Goal: Navigation & Orientation: Find specific page/section

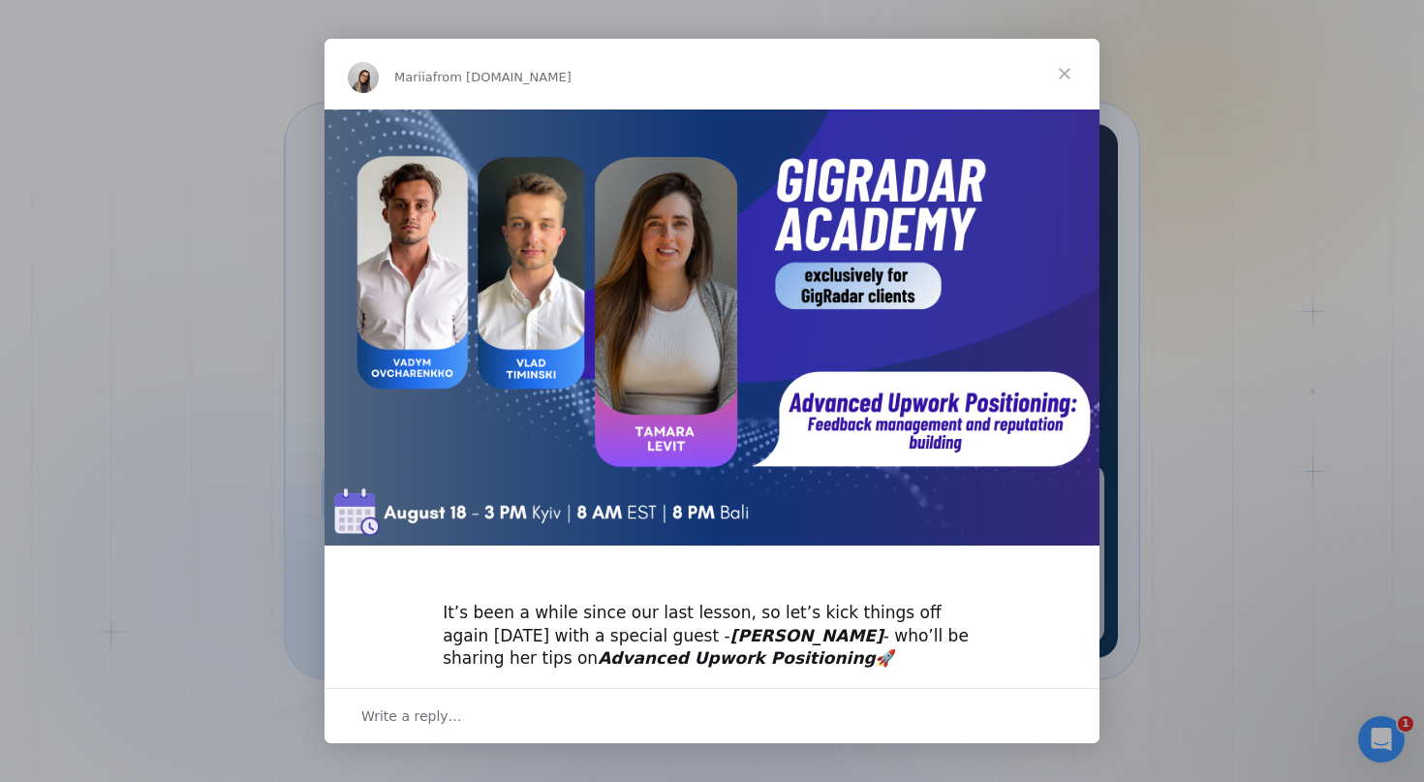
click at [1063, 73] on span "Close" at bounding box center [1065, 74] width 70 height 70
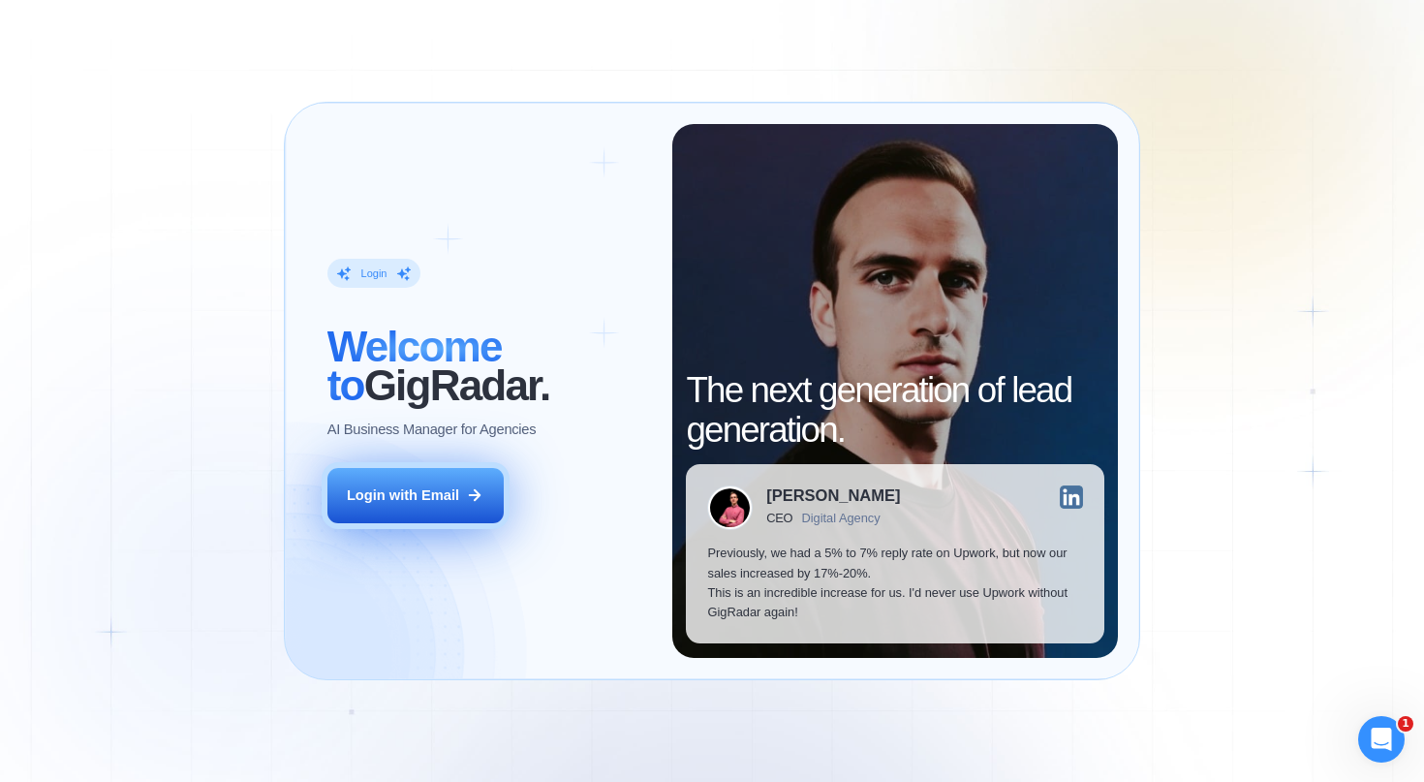
click at [469, 489] on icon at bounding box center [474, 494] width 17 height 17
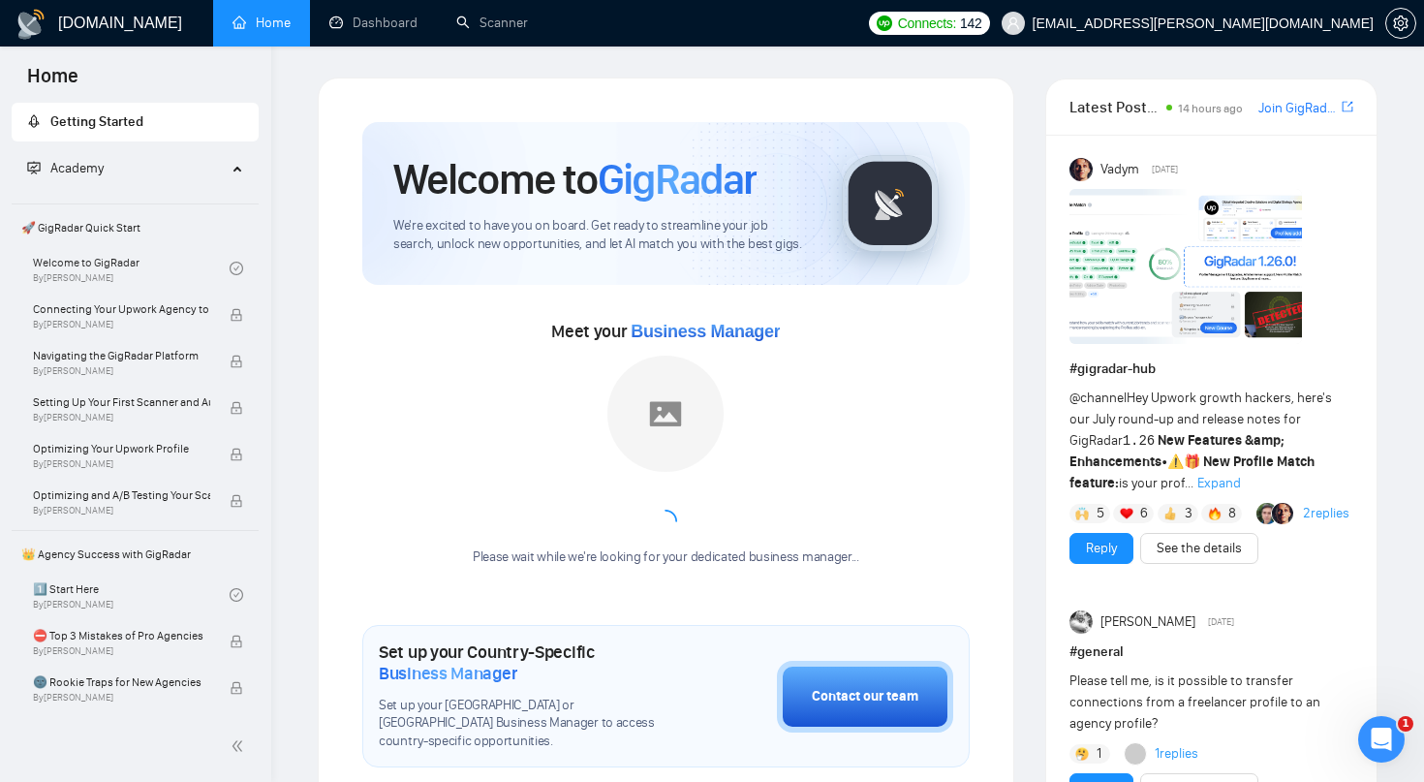
click at [47, 75] on span "Home" at bounding box center [53, 82] width 82 height 41
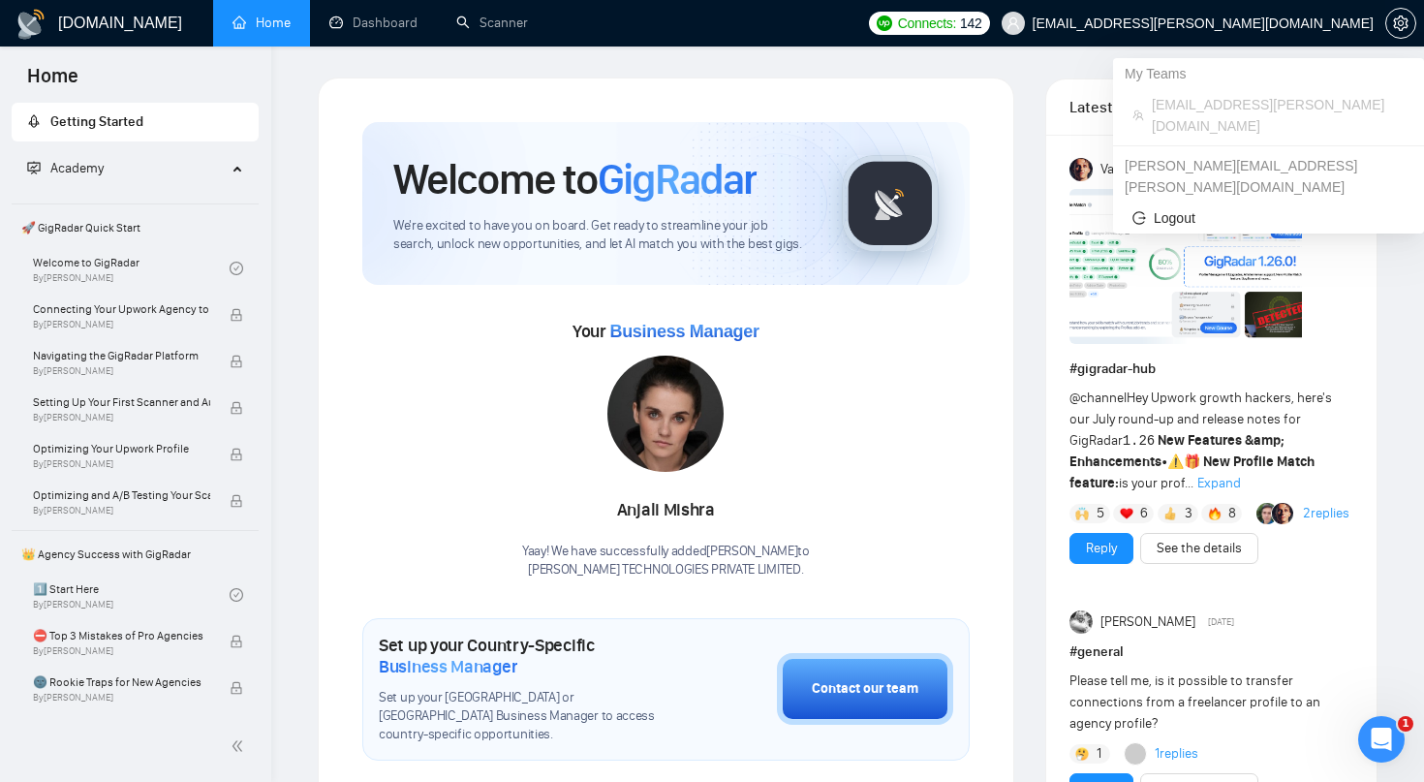
click at [1278, 10] on span "murali.ramakrishnan@naethra.com" at bounding box center [1187, 23] width 395 height 62
click at [1248, 23] on span "murali.ramakrishnan@naethra.com" at bounding box center [1202, 23] width 341 height 0
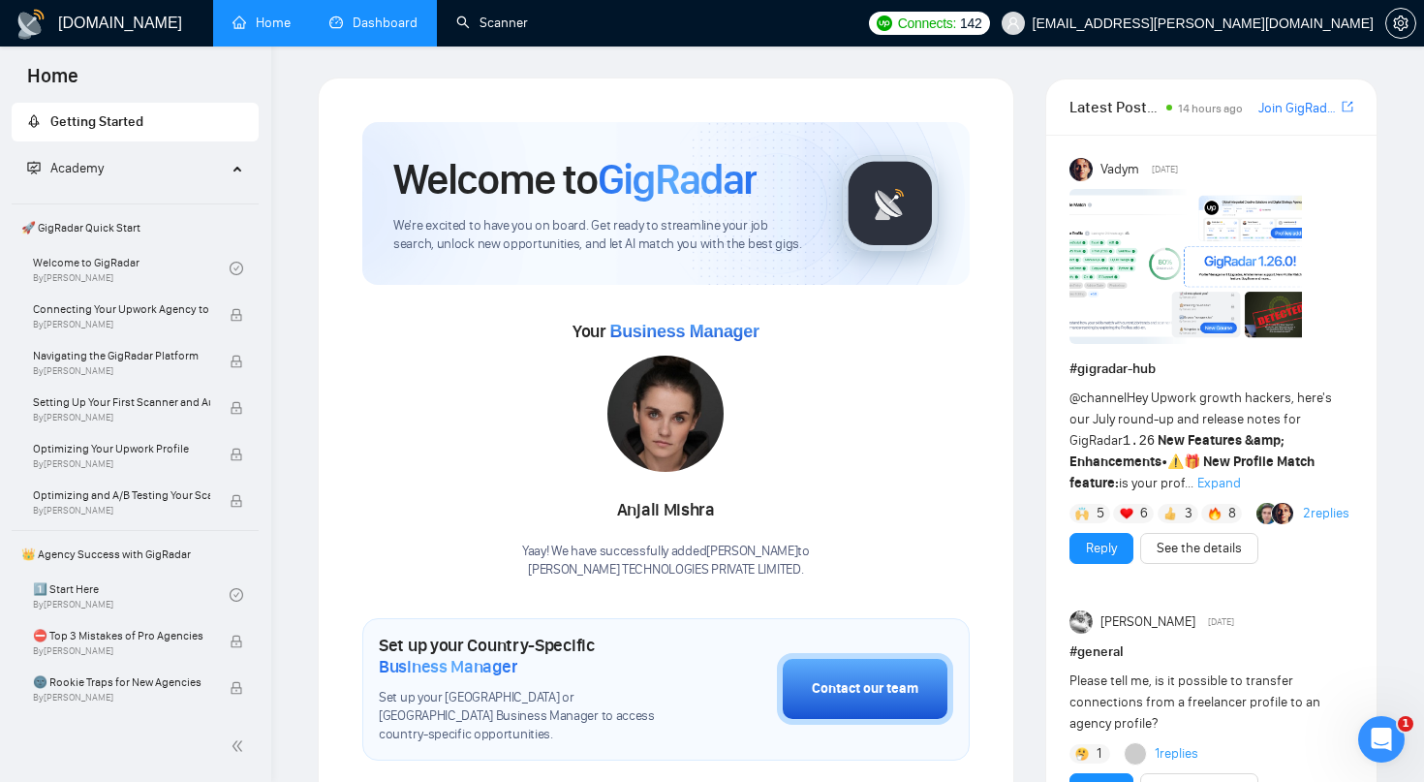
click at [417, 15] on link "Dashboard" at bounding box center [373, 23] width 88 height 16
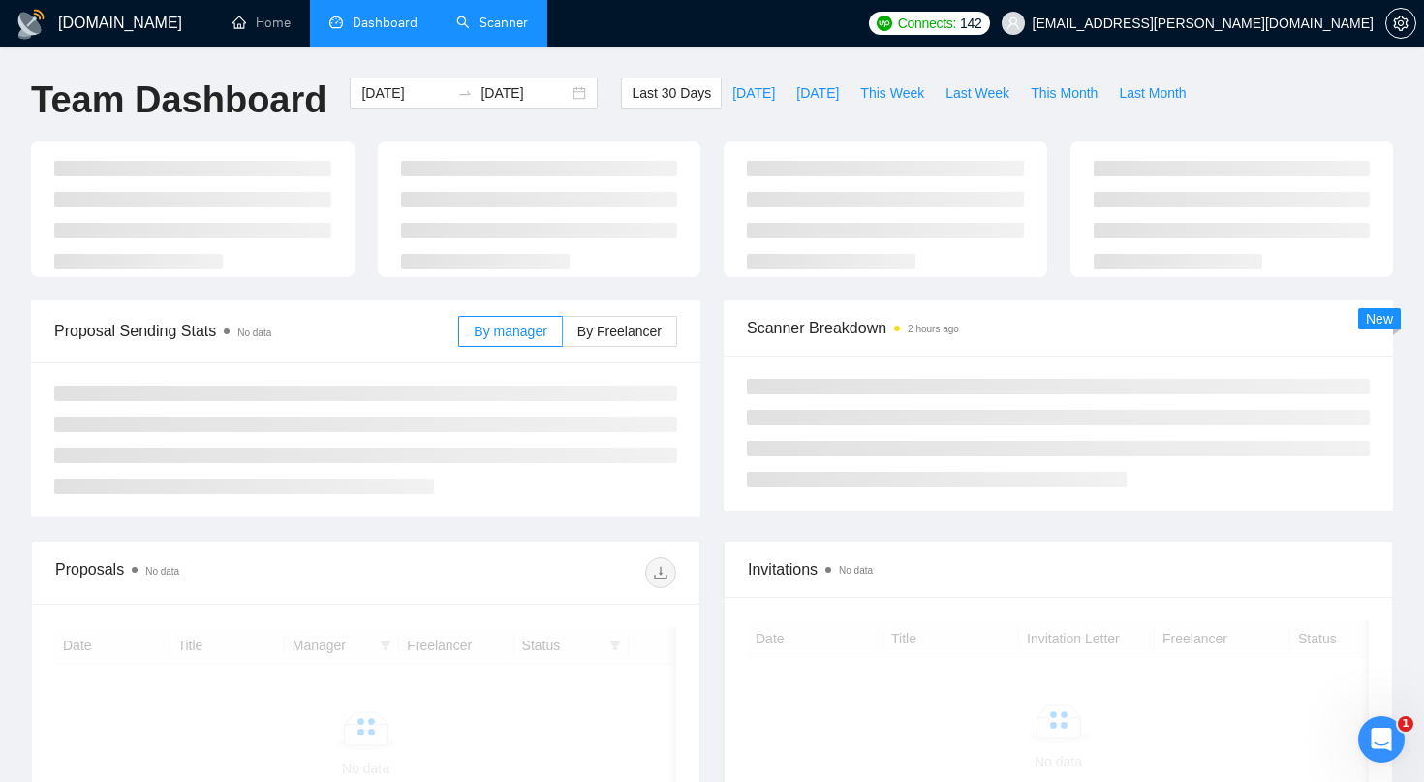
click at [511, 23] on link "Scanner" at bounding box center [492, 23] width 72 height 16
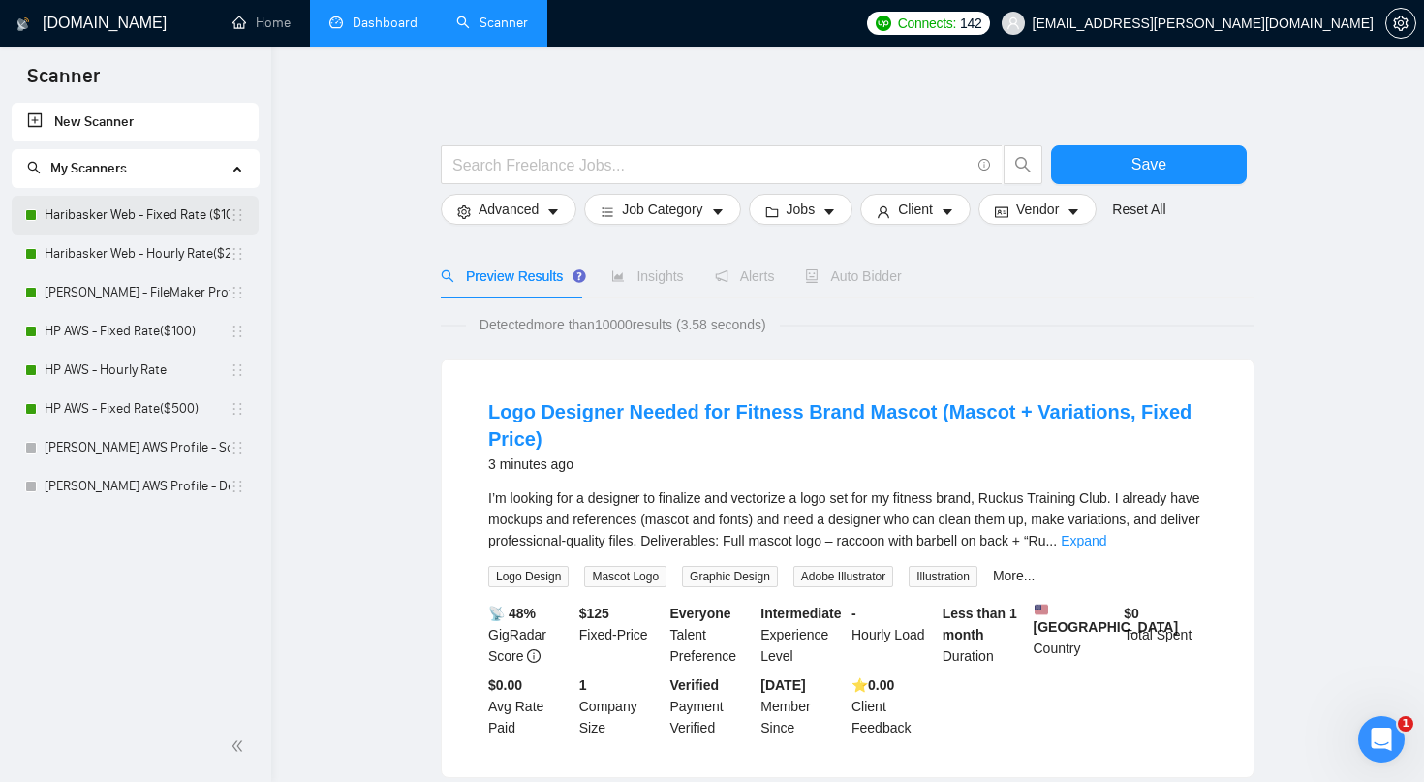
click at [165, 209] on link "Haribasker Web - Fixed Rate ($100)" at bounding box center [137, 215] width 185 height 39
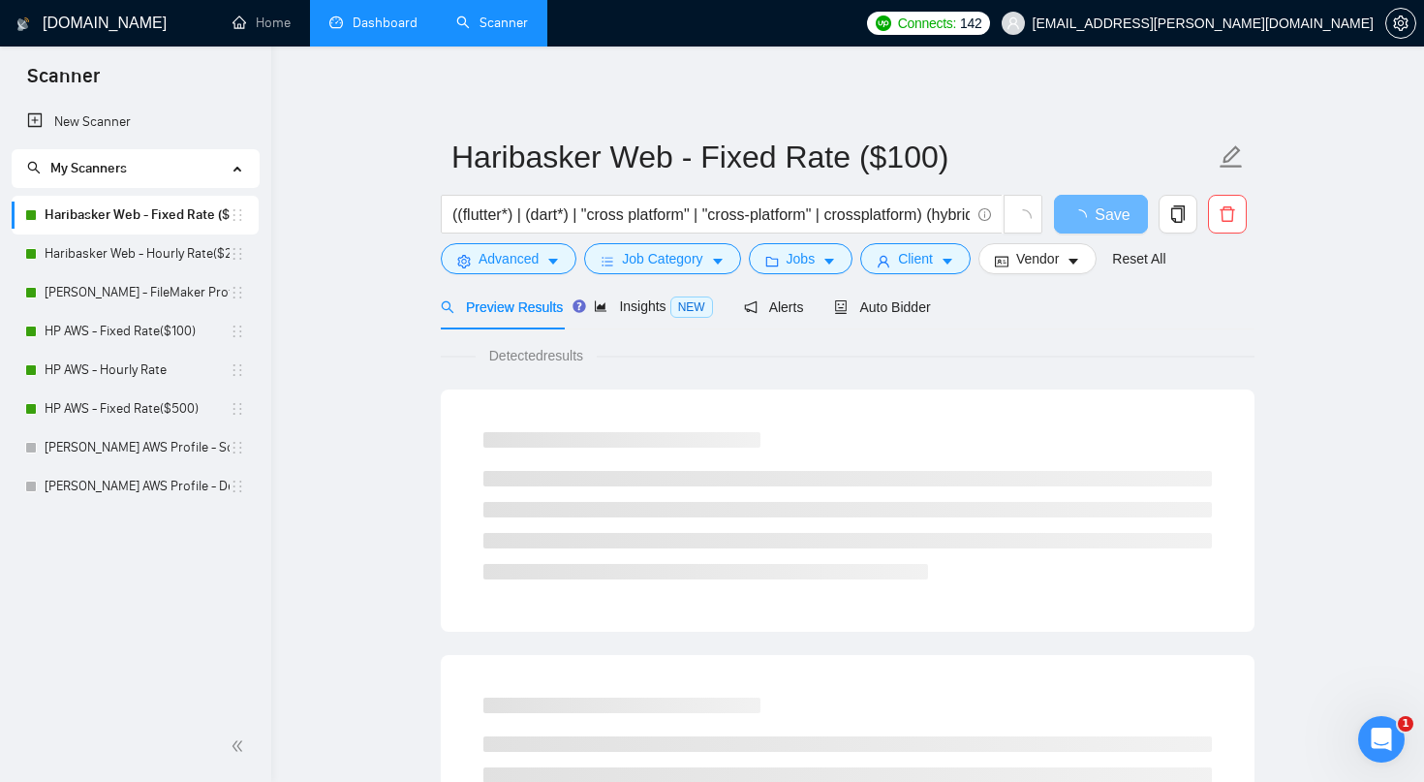
click at [370, 24] on link "Dashboard" at bounding box center [373, 23] width 88 height 16
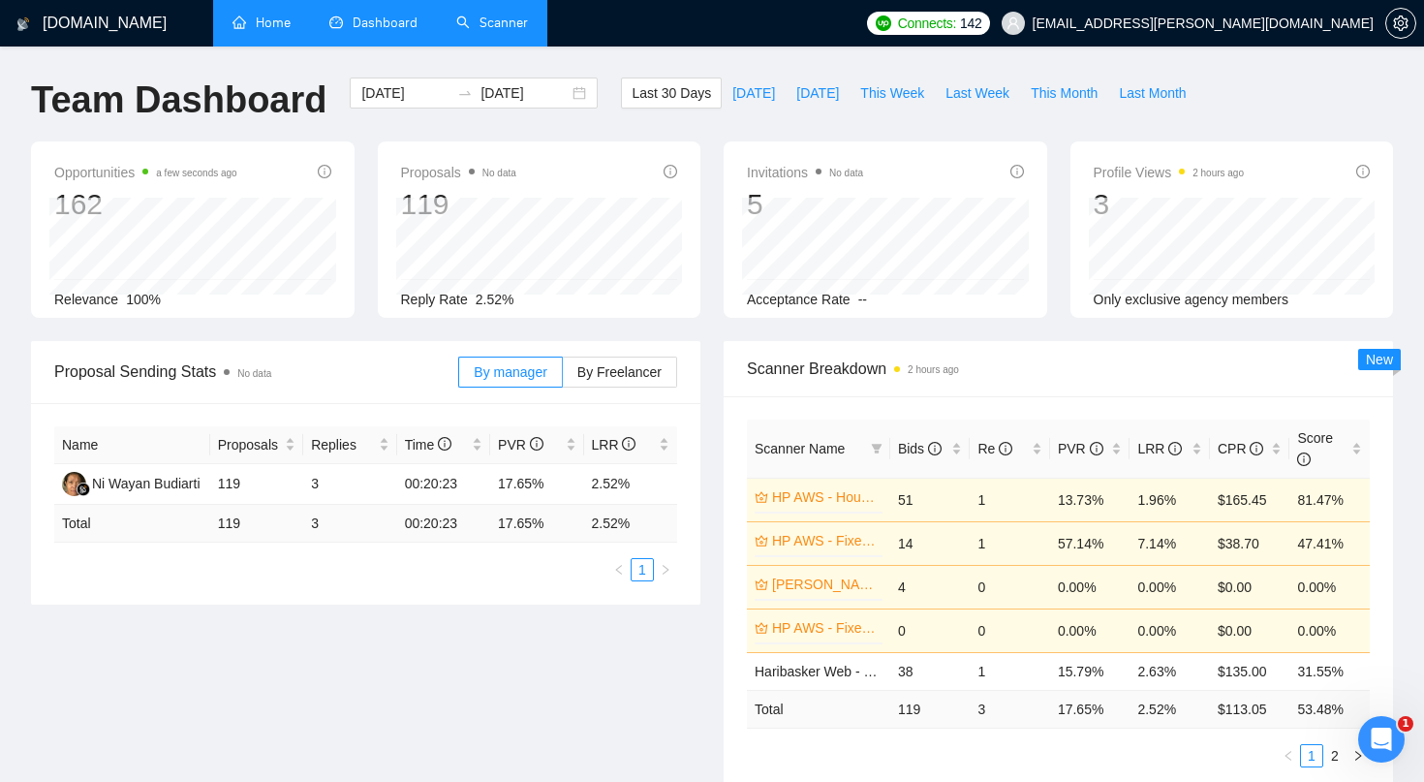
click at [266, 31] on link "Home" at bounding box center [261, 23] width 58 height 16
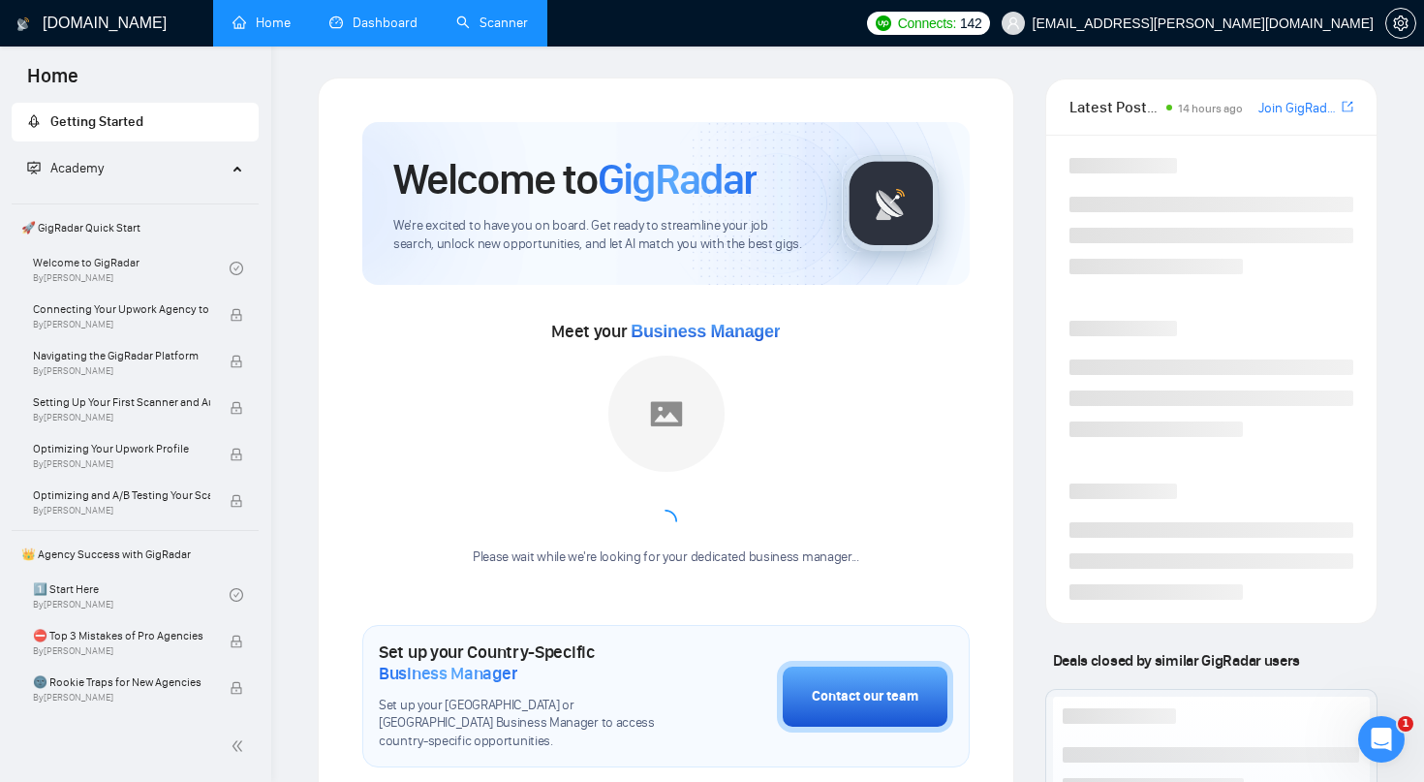
click at [481, 29] on link "Scanner" at bounding box center [492, 23] width 72 height 16
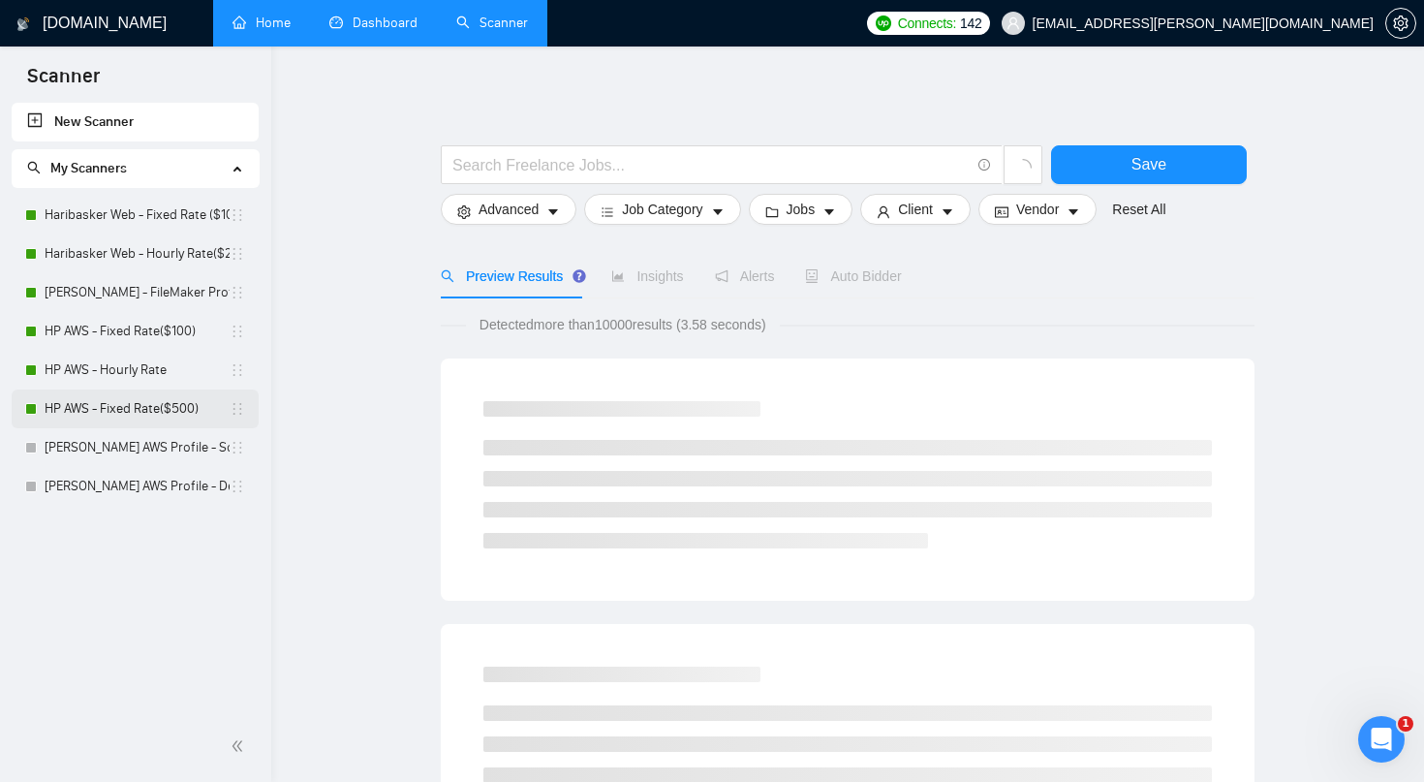
click at [178, 403] on link "HP AWS - Fixed Rate($500)" at bounding box center [137, 408] width 185 height 39
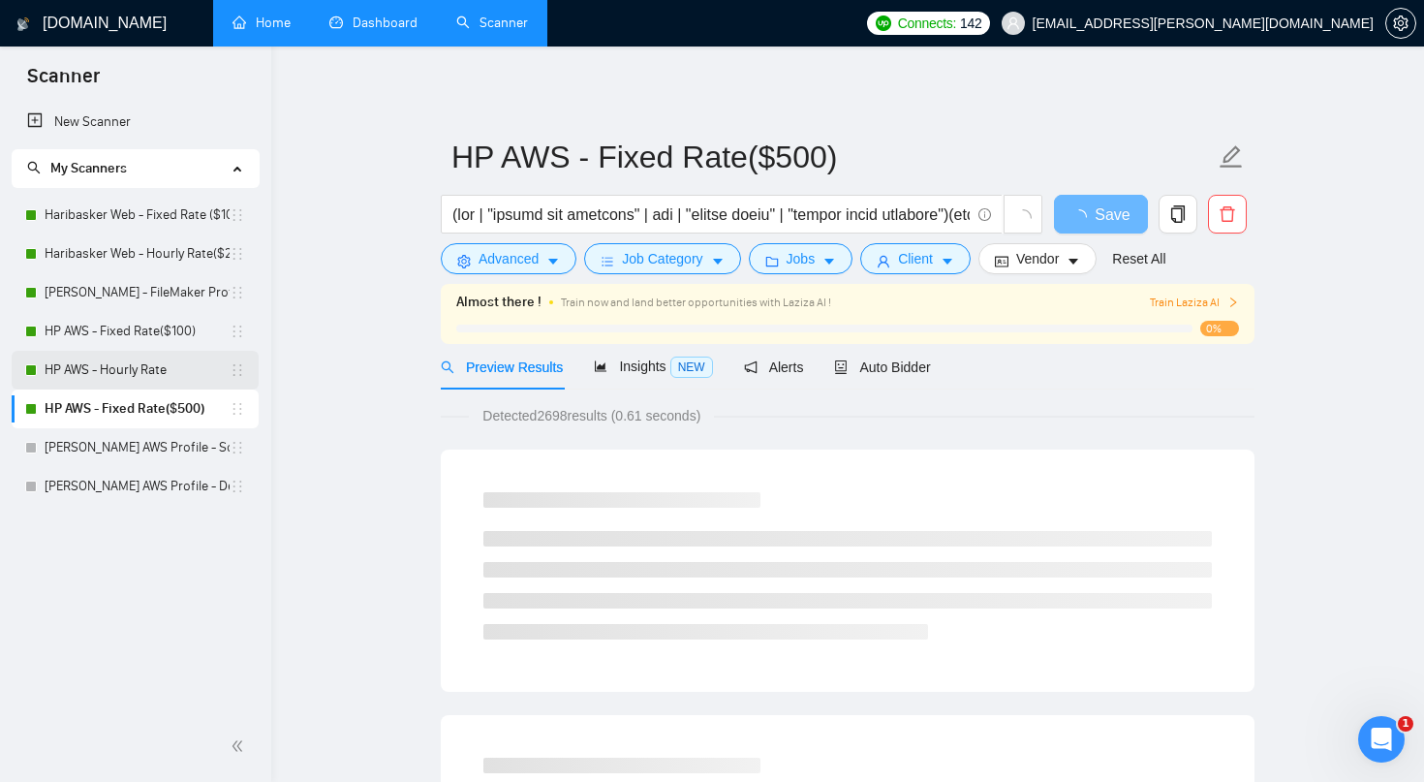
click at [147, 371] on link "HP AWS - Hourly Rate" at bounding box center [137, 370] width 185 height 39
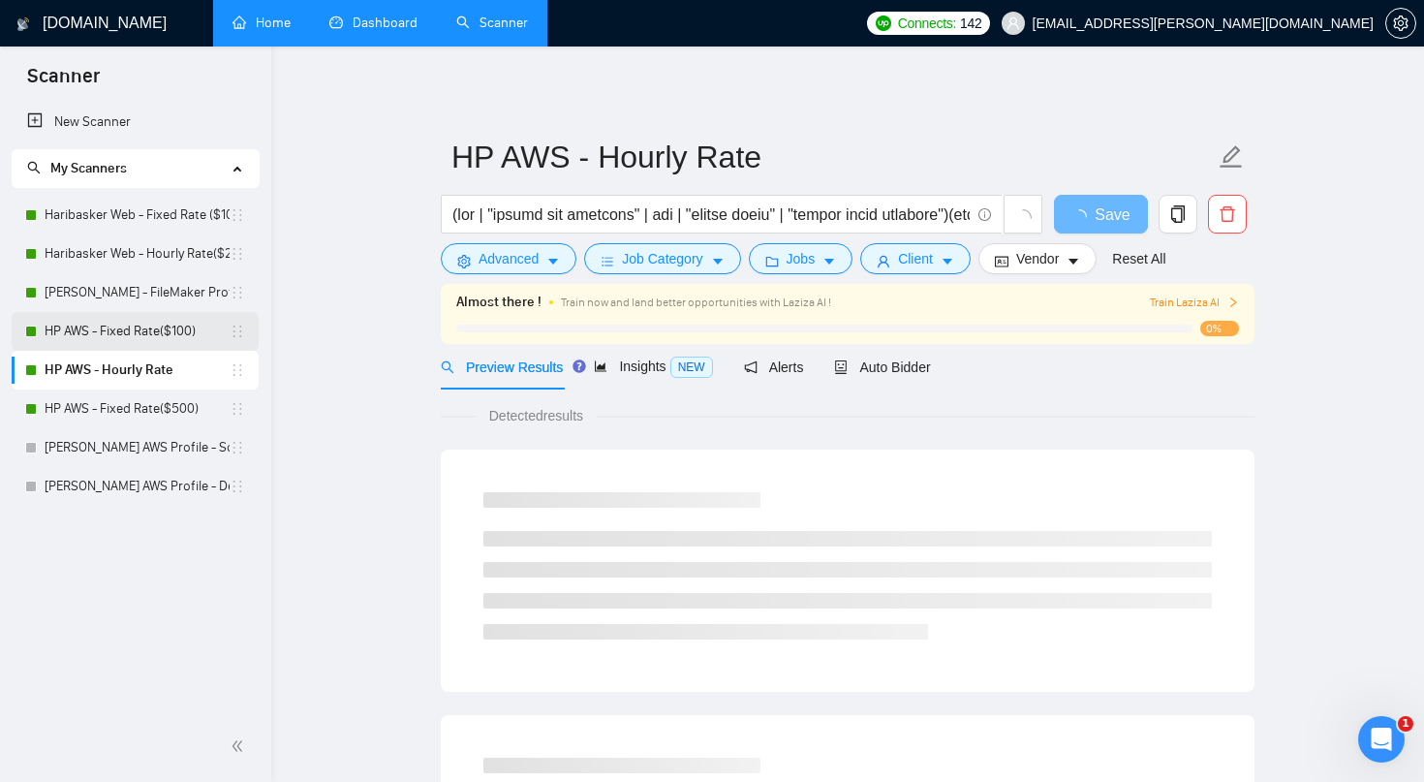
click at [169, 324] on link "HP AWS - Fixed Rate($100)" at bounding box center [137, 331] width 185 height 39
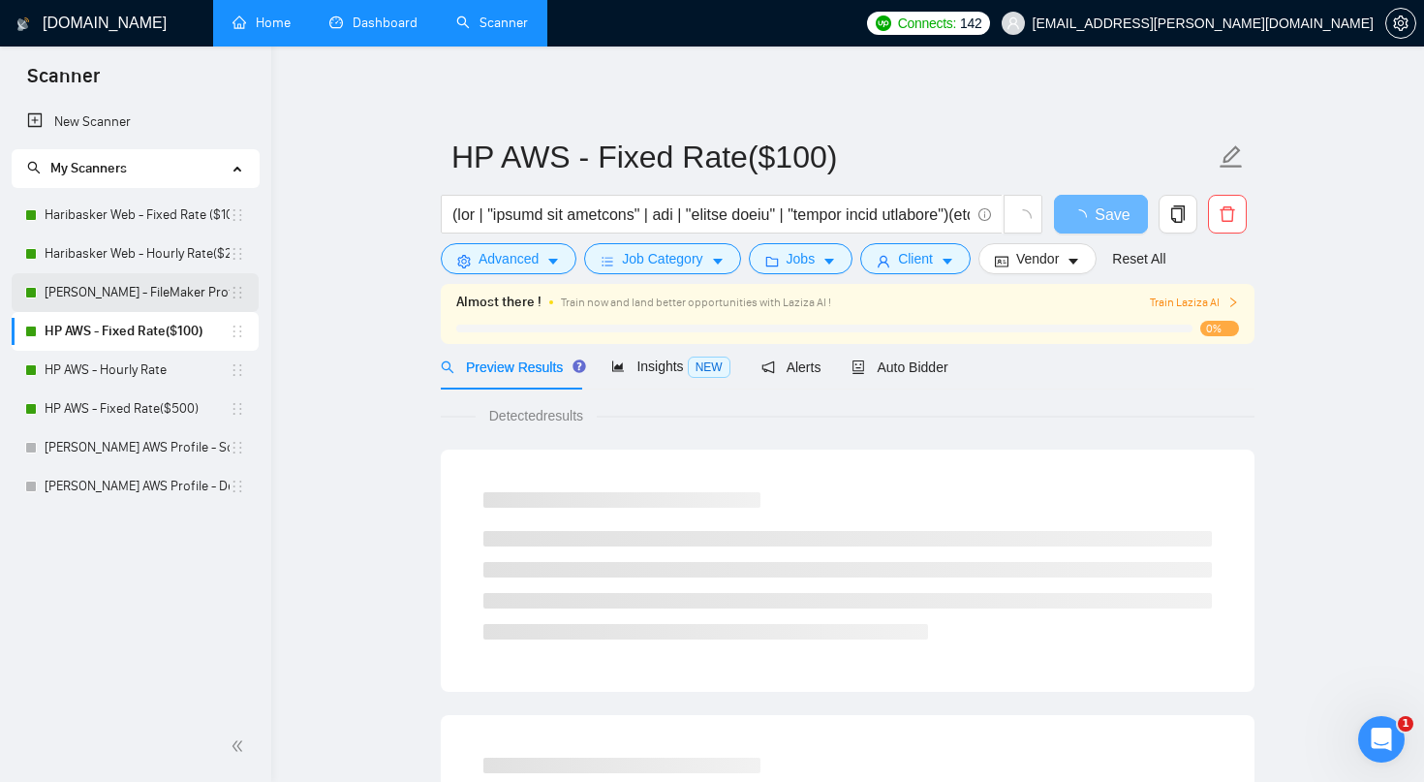
click at [169, 293] on link "Koushik - FileMaker Profile" at bounding box center [137, 292] width 185 height 39
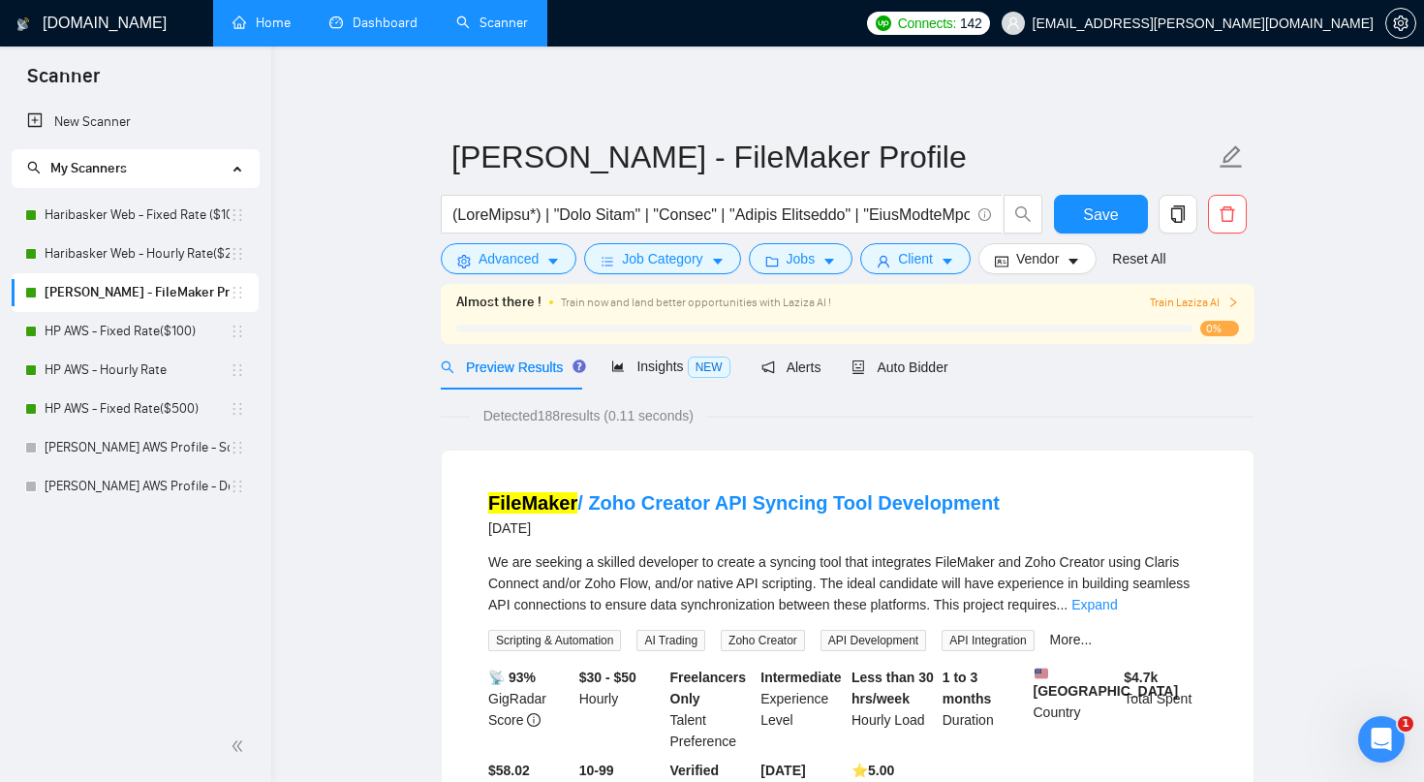
click at [375, 22] on link "Dashboard" at bounding box center [373, 23] width 88 height 16
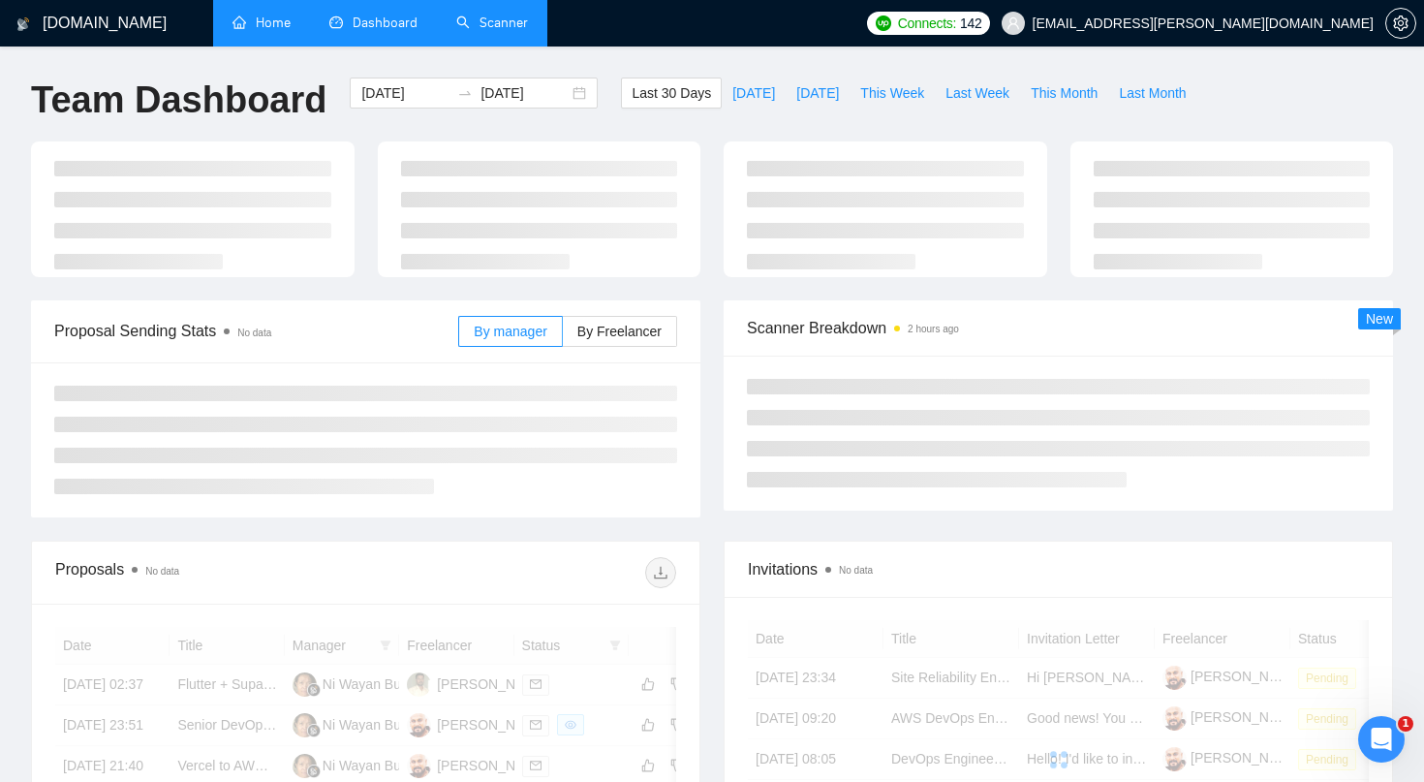
click at [275, 15] on link "Home" at bounding box center [261, 23] width 58 height 16
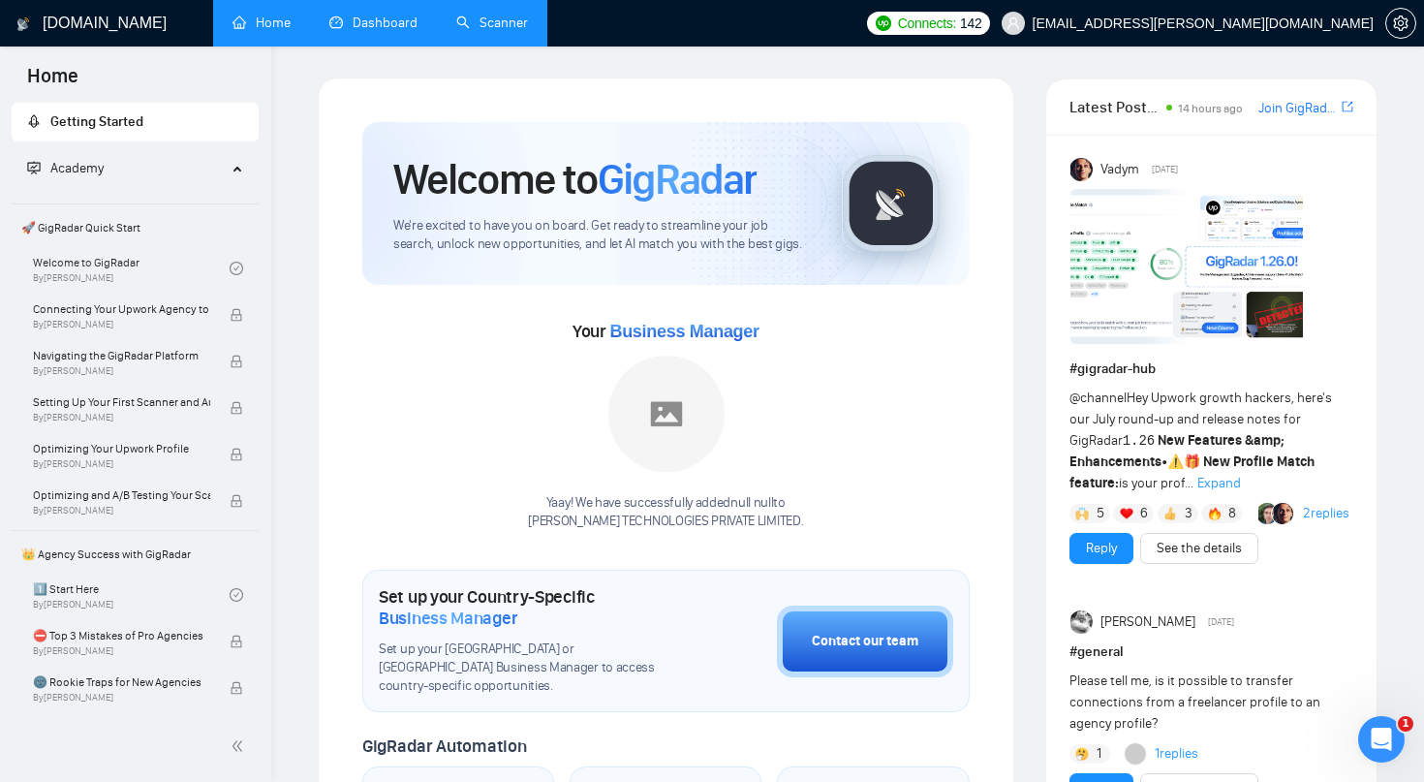
click at [143, 125] on span "Getting Started" at bounding box center [96, 121] width 93 height 16
